Goal: Check status: Check status

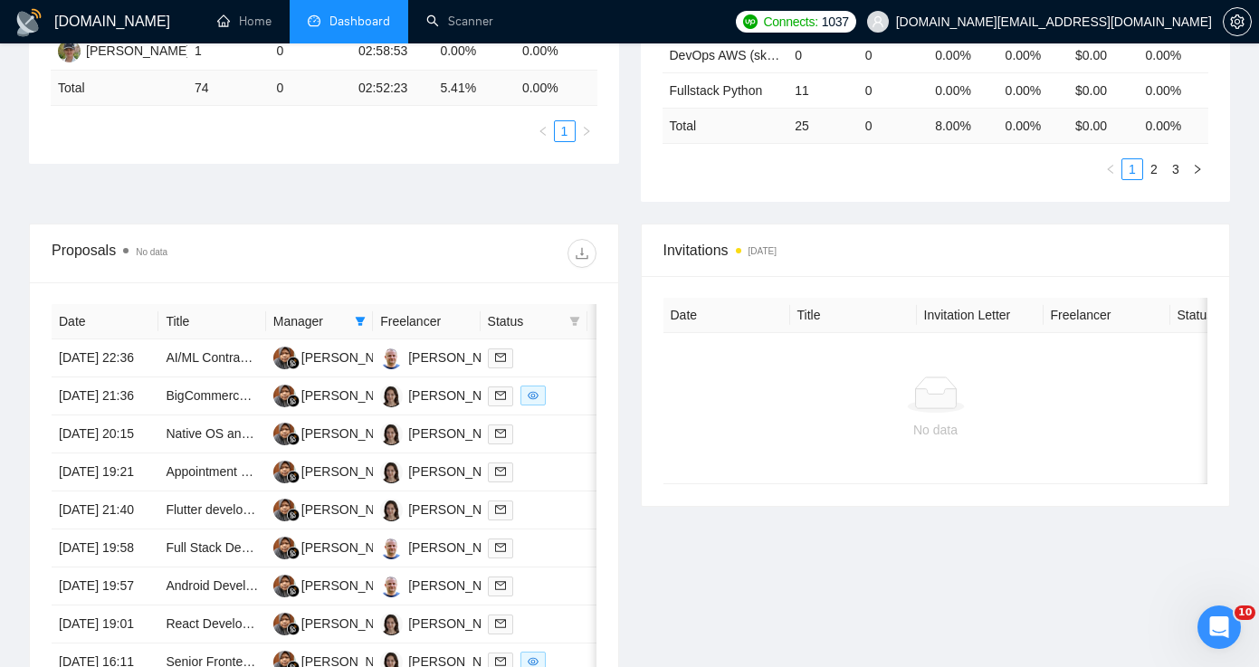
scroll to position [594, 0]
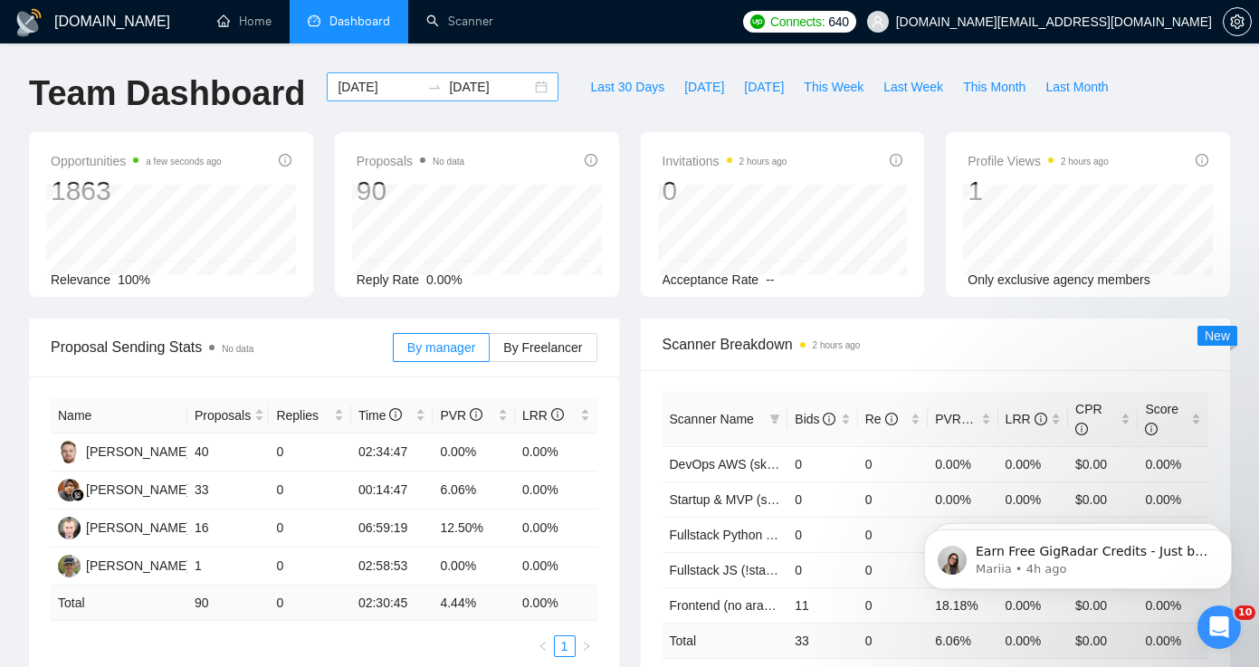
click at [530, 85] on div "2025-08-11 2025-08-19" at bounding box center [443, 86] width 232 height 29
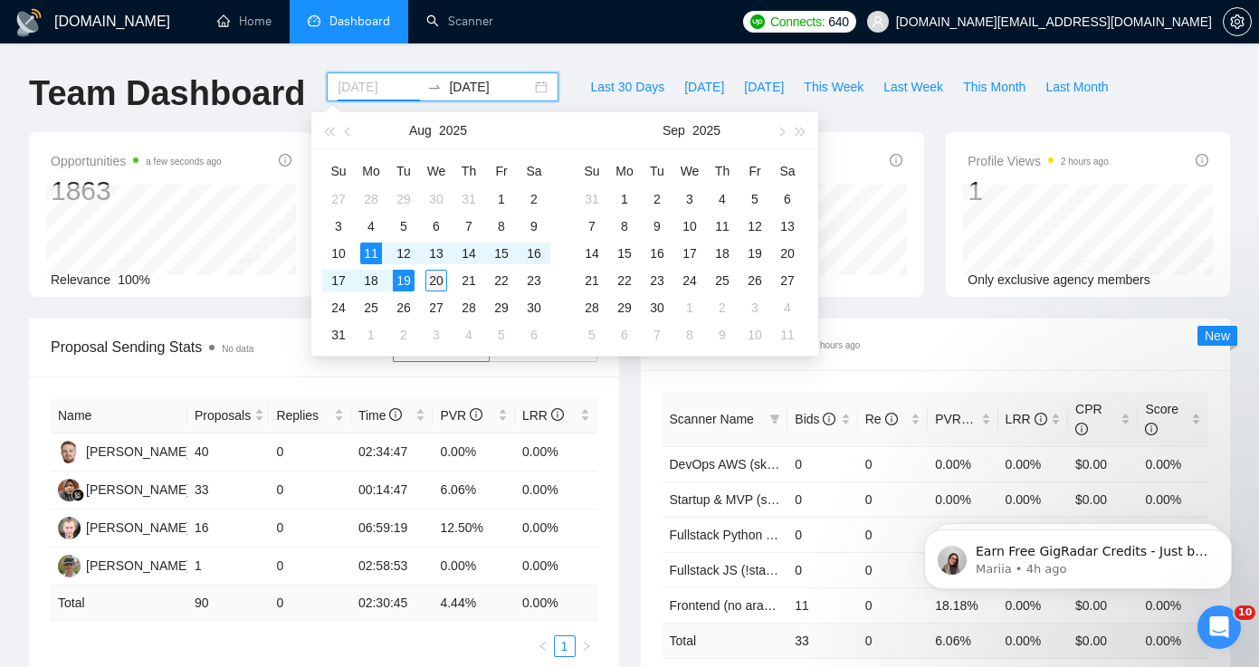
type input "2025-08-20"
click at [445, 282] on div "20" at bounding box center [437, 281] width 22 height 22
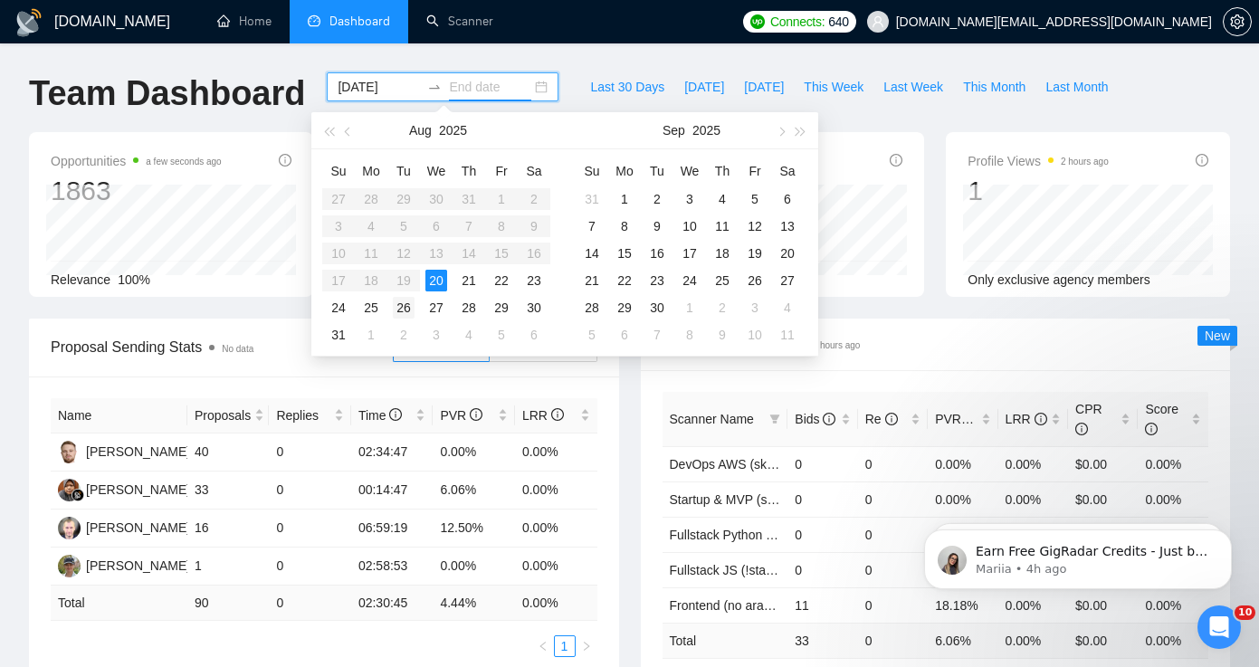
type input "2025-08-26"
type input "2025-09-14"
type input "2025-08-21"
type input "2025-08-20"
click at [430, 248] on table "Su Mo Tu We Th Fr Sa 27 28 29 30 31 1 2 3 4 5 6 7 8 9 10 11 12 13 14 15 16 17 1…" at bounding box center [436, 253] width 228 height 192
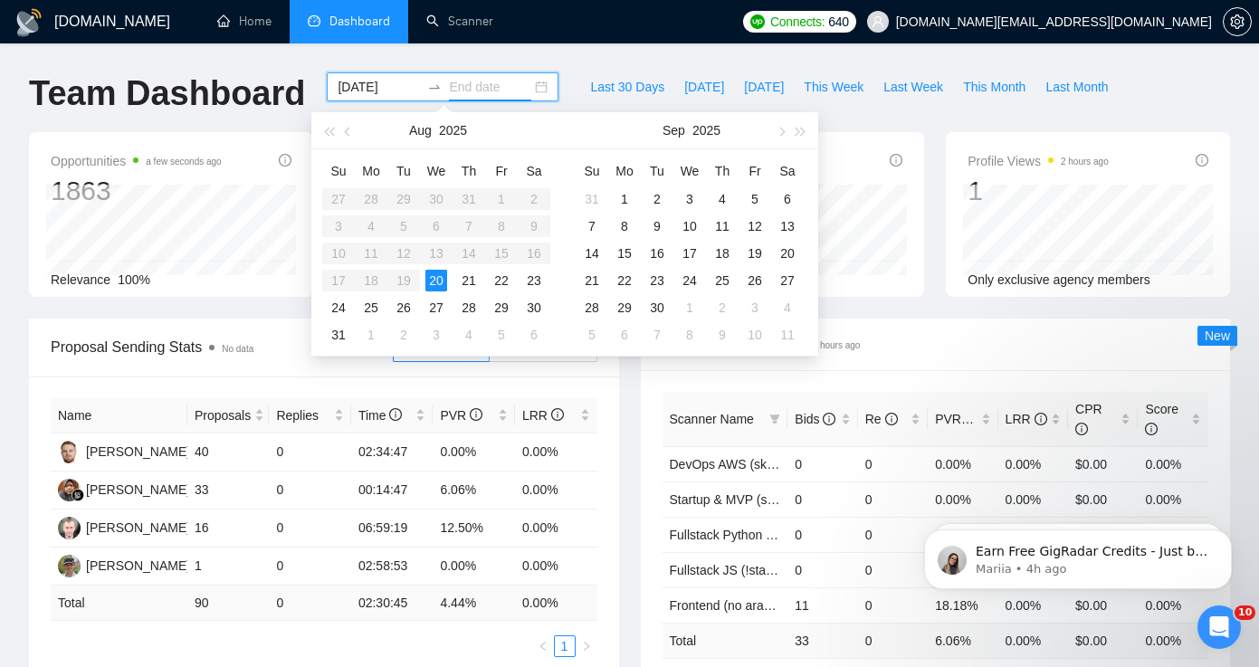
click at [364, 81] on input "2025-08-20" at bounding box center [379, 87] width 82 height 20
type input "2025-08-17"
click at [340, 280] on div "17" at bounding box center [339, 281] width 22 height 22
type input "2025-08-20"
click at [450, 277] on td "20" at bounding box center [436, 280] width 33 height 27
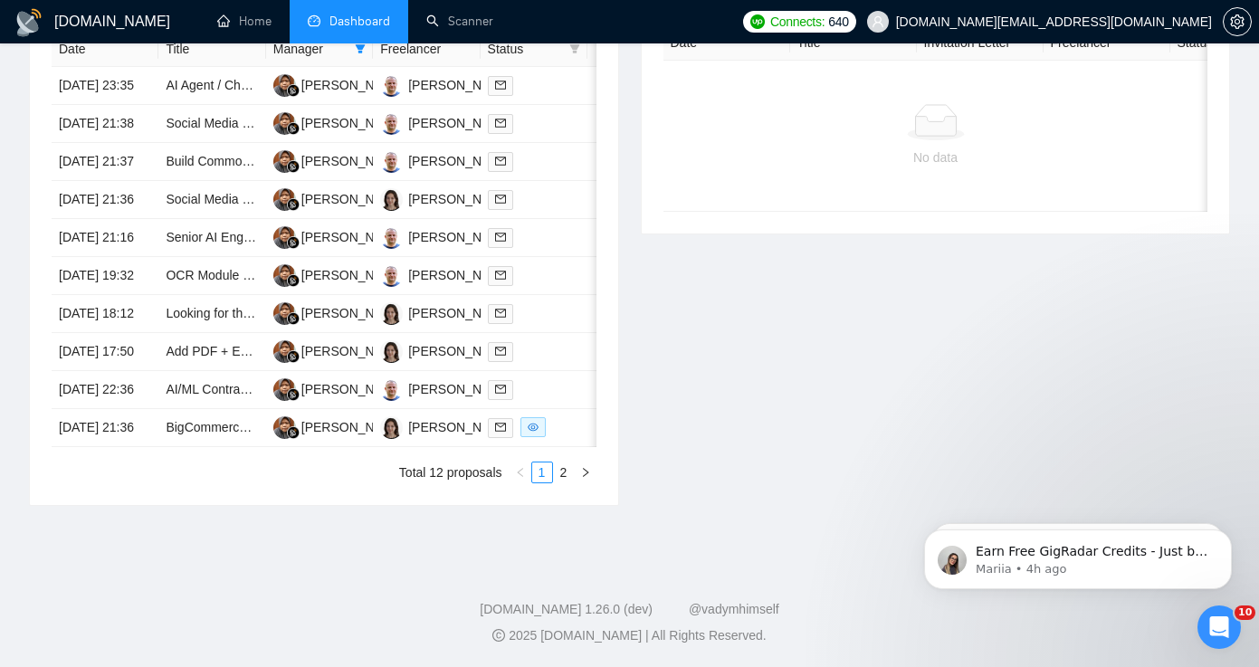
scroll to position [873, 0]
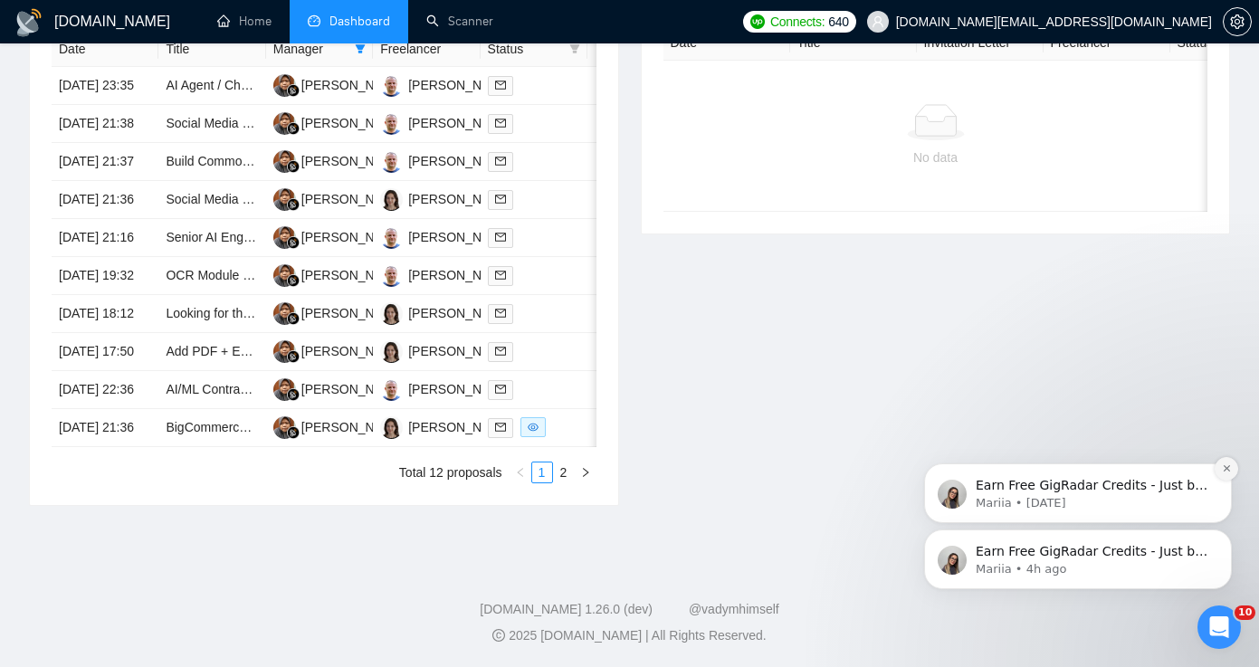
click at [1224, 472] on icon "Dismiss notification" at bounding box center [1227, 469] width 10 height 10
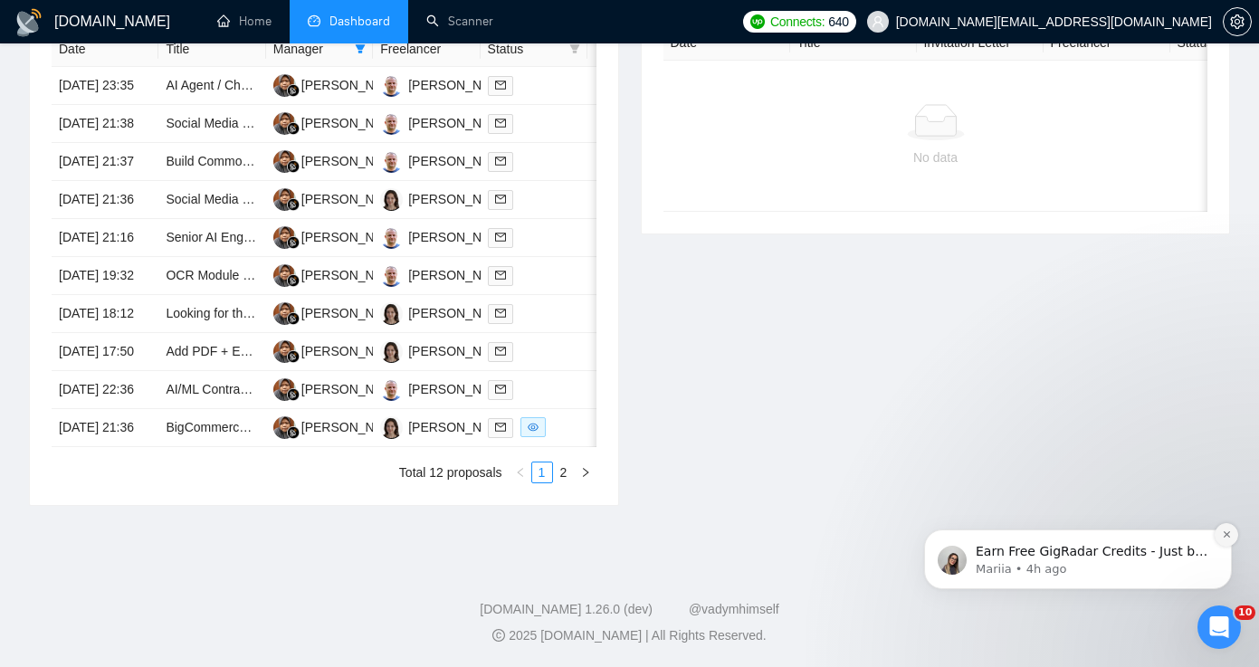
click at [1226, 534] on icon "Dismiss notification" at bounding box center [1226, 534] width 6 height 6
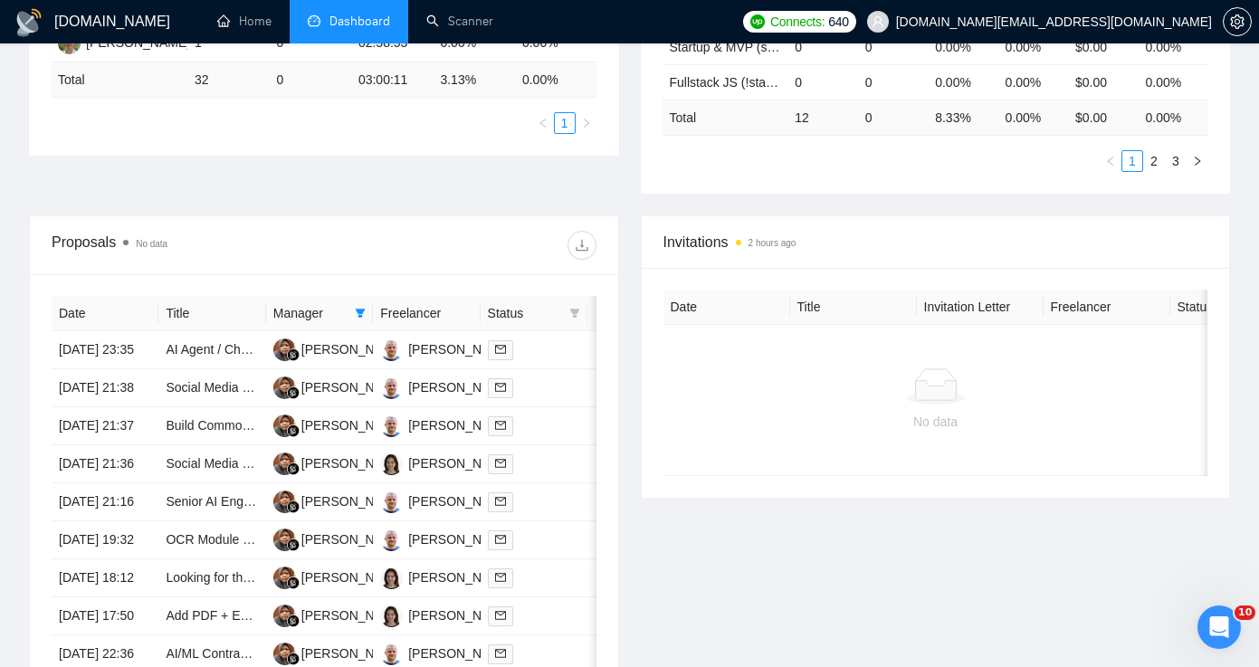
scroll to position [521, 0]
